Goal: Information Seeking & Learning: Learn about a topic

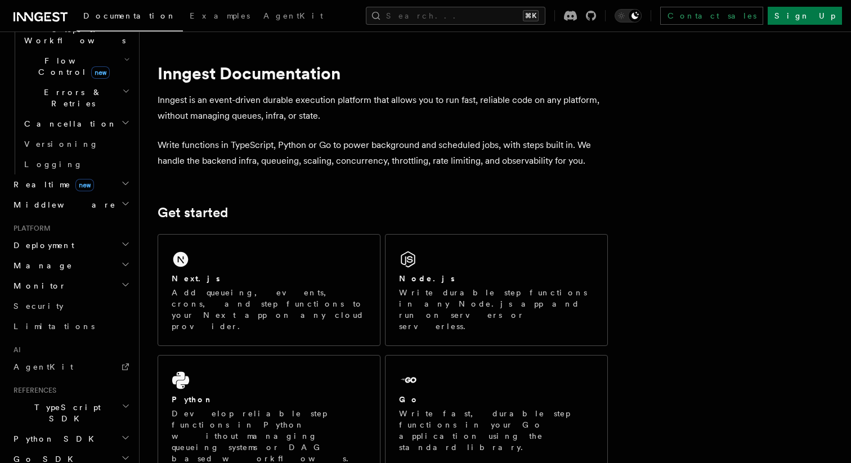
scroll to position [394, 0]
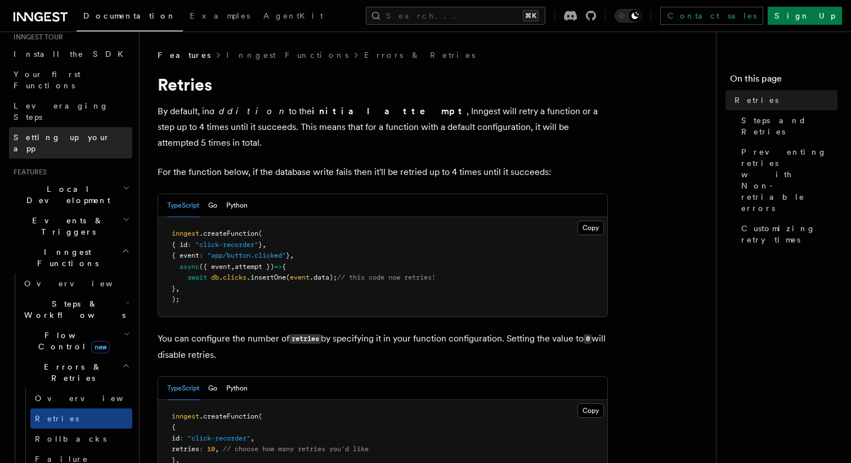
scroll to position [127, 0]
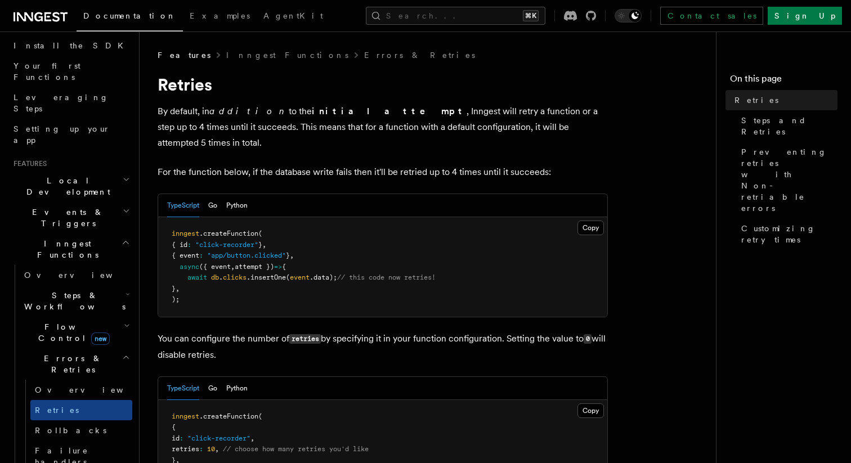
click at [78, 202] on h2 "Events & Triggers" at bounding box center [70, 218] width 123 height 32
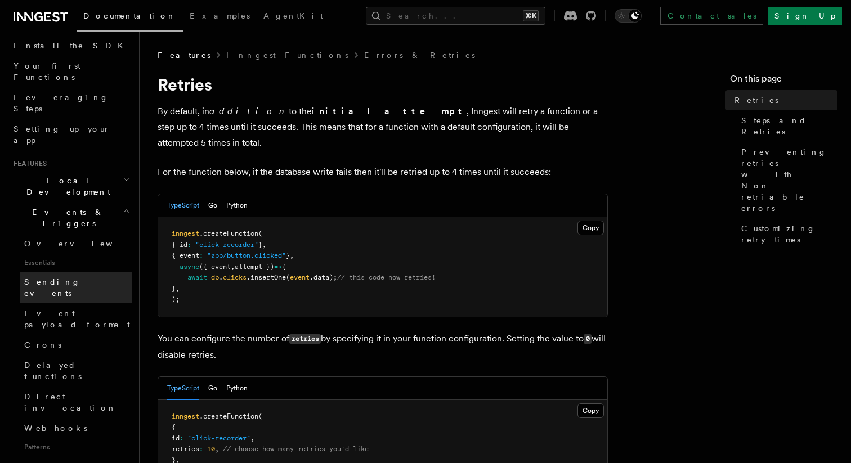
click at [70, 277] on span "Sending events" at bounding box center [52, 287] width 56 height 20
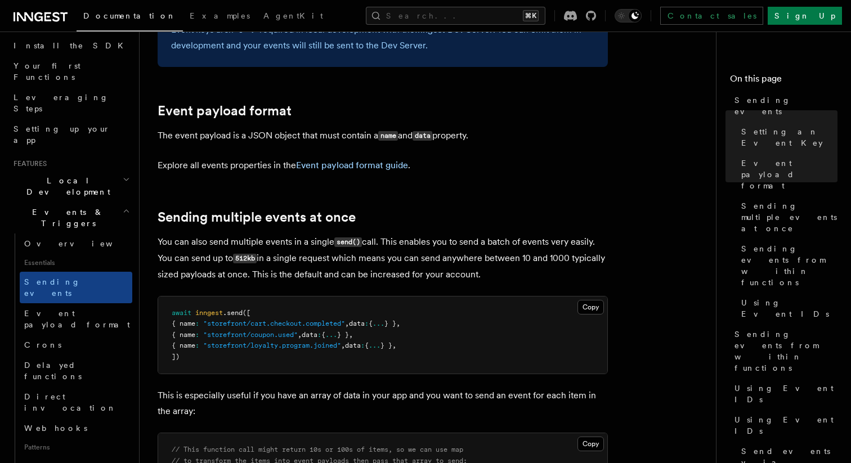
scroll to position [1185, 0]
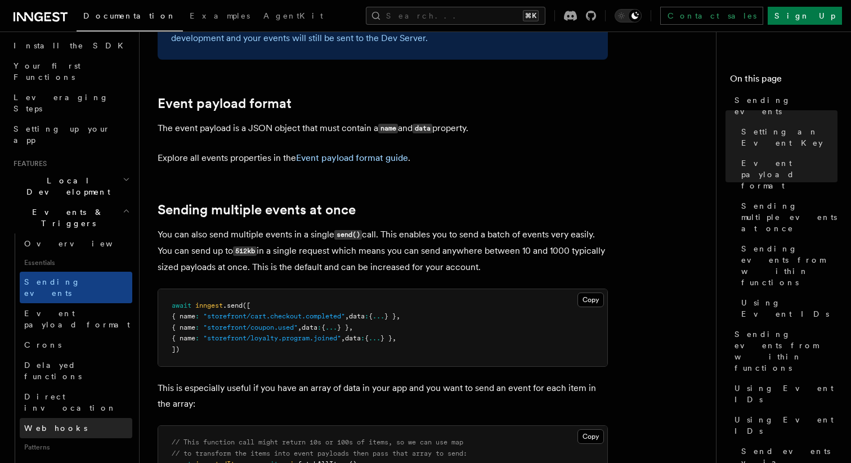
click at [73, 418] on link "Webhooks" at bounding box center [76, 428] width 113 height 20
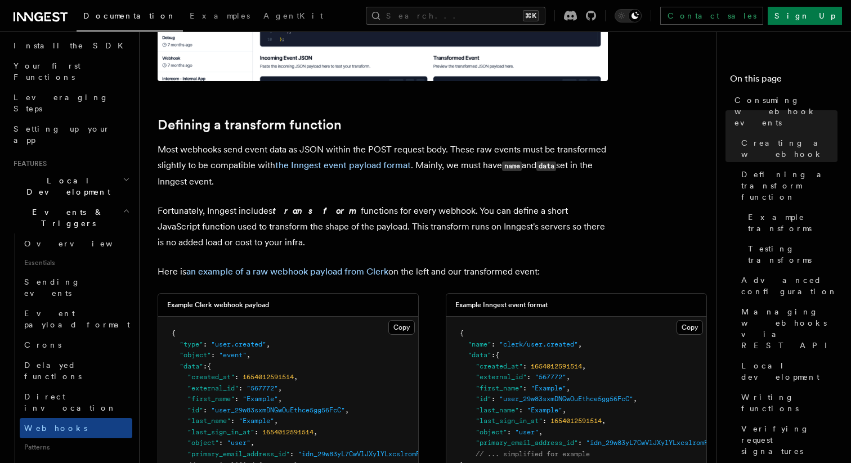
scroll to position [714, 0]
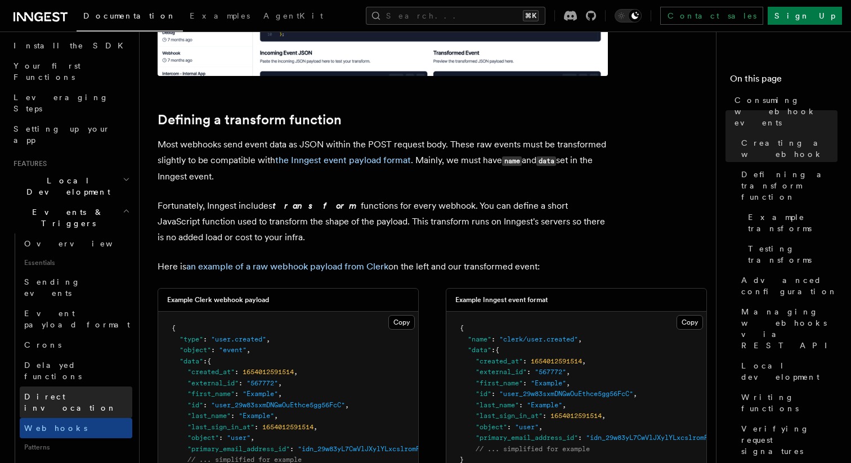
click at [83, 392] on span "Direct invocation" at bounding box center [70, 402] width 92 height 20
